Goal: Transaction & Acquisition: Subscribe to service/newsletter

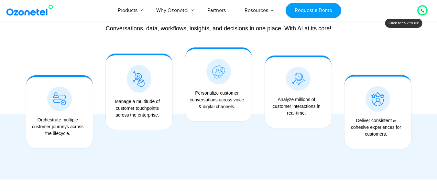
scroll to position [527, 0]
click at [137, 78] on img at bounding box center [139, 79] width 12 height 16
click at [142, 80] on img at bounding box center [139, 79] width 12 height 16
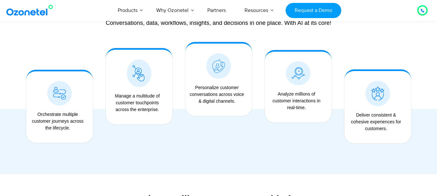
scroll to position [532, 0]
click at [140, 73] on img at bounding box center [139, 74] width 12 height 16
click at [138, 106] on div "Manage a multitude of customer touchpoints across the enterprise." at bounding box center [137, 103] width 57 height 20
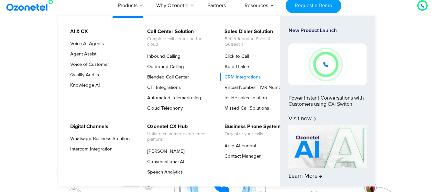
scroll to position [5, 0]
click at [247, 81] on link "CRM Integrations" at bounding box center [240, 77] width 41 height 8
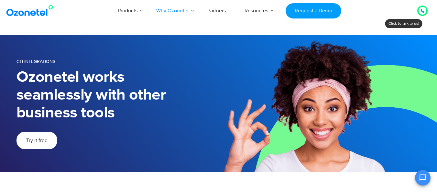
click at [41, 144] on link "Try it free" at bounding box center [36, 139] width 41 height 17
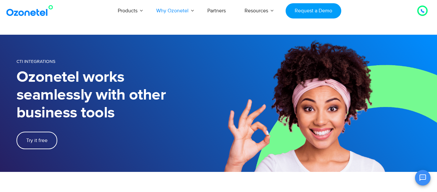
click at [43, 10] on img at bounding box center [31, 11] width 52 height 12
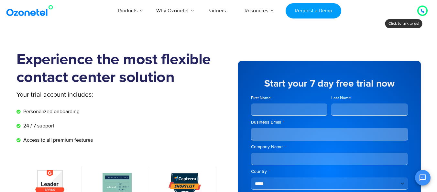
click at [271, 113] on input "First Name" at bounding box center [289, 109] width 77 height 12
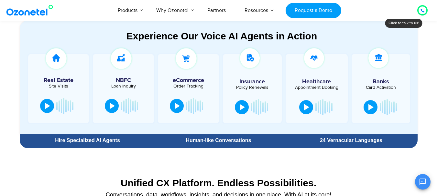
scroll to position [360, 0]
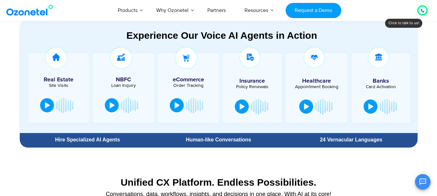
click at [127, 74] on div at bounding box center [123, 87] width 61 height 69
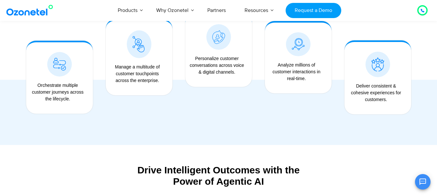
scroll to position [568, 0]
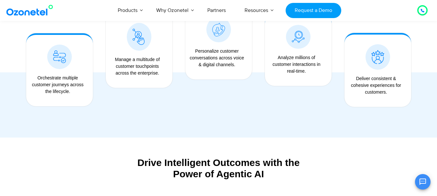
click at [220, 35] on img at bounding box center [218, 30] width 13 height 14
click at [301, 67] on div "Analyze millions of customer interactions in real-time." at bounding box center [296, 64] width 57 height 20
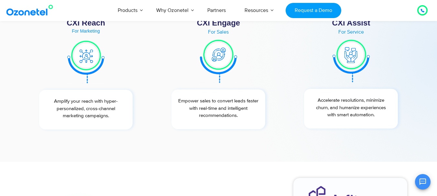
scroll to position [2436, 0]
click at [218, 59] on img at bounding box center [218, 60] width 37 height 45
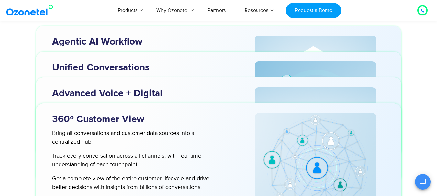
scroll to position [2061, 0]
